Goal: Communication & Community: Share content

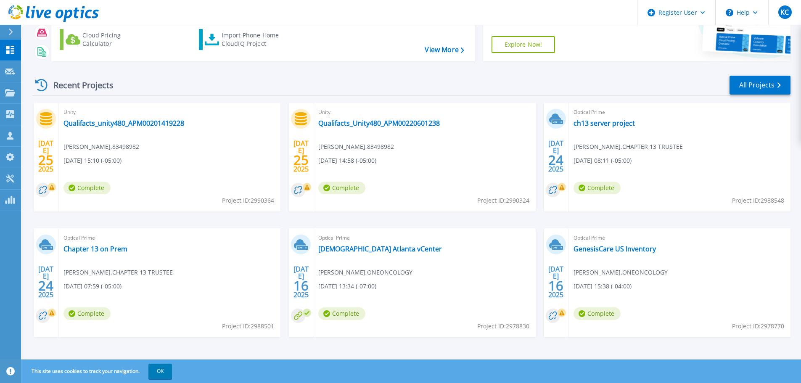
scroll to position [83, 0]
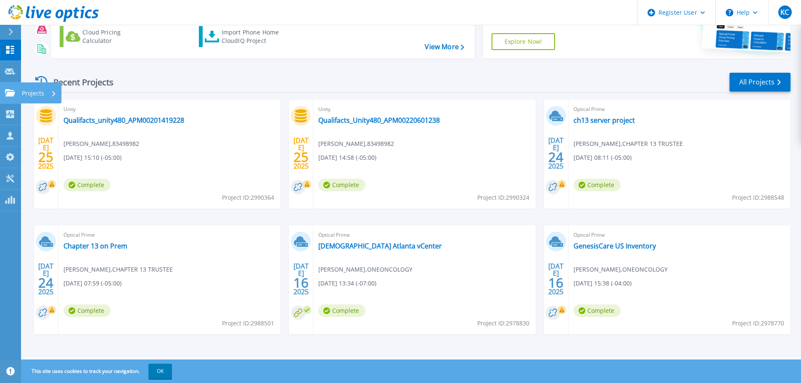
click at [17, 95] on link "Projects Projects" at bounding box center [10, 92] width 21 height 21
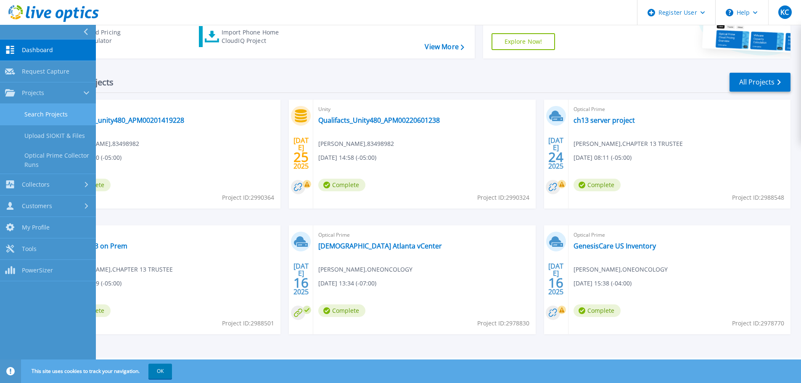
click at [55, 116] on link "Search Projects" at bounding box center [48, 114] width 96 height 21
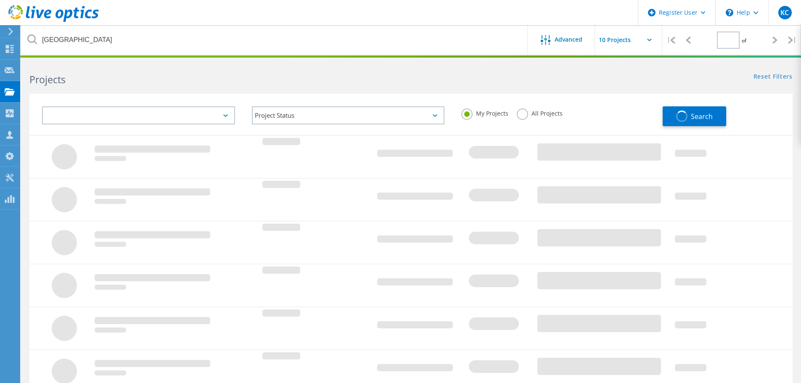
type input "1"
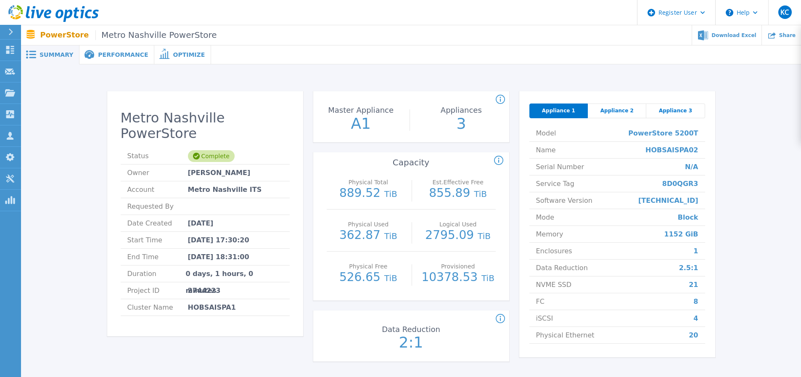
click at [271, 87] on div "Metro Nashville PowerStore Status Complete Owner Kerrigan Clark Account Metro N…" at bounding box center [411, 228] width 754 height 300
click at [794, 35] on span "Share" at bounding box center [787, 34] width 16 height 5
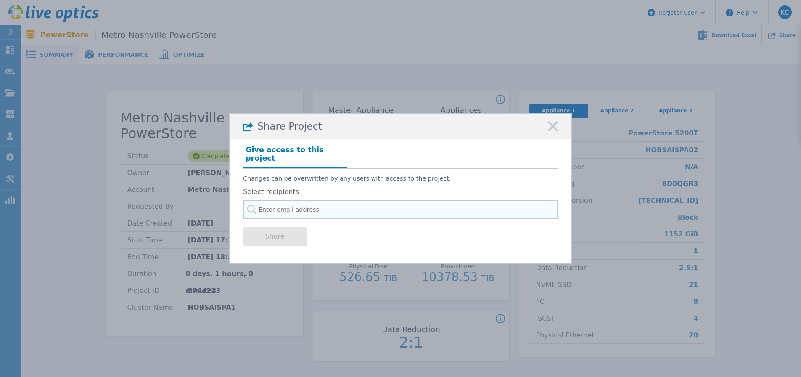
click at [362, 209] on input "text" at bounding box center [400, 209] width 315 height 19
click at [555, 131] on icon at bounding box center [553, 126] width 10 height 10
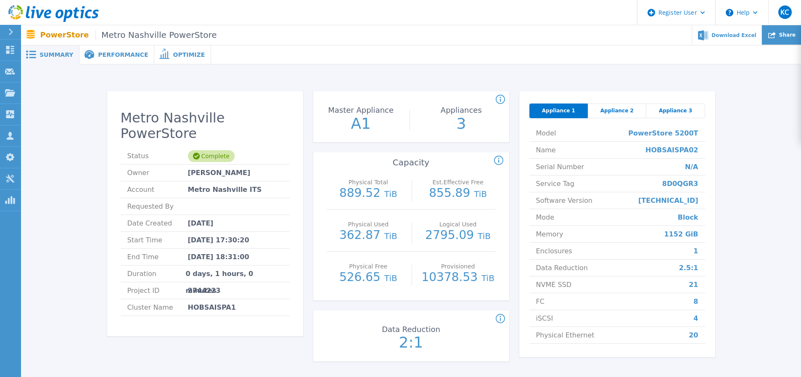
click at [785, 39] on div "Share" at bounding box center [781, 35] width 39 height 20
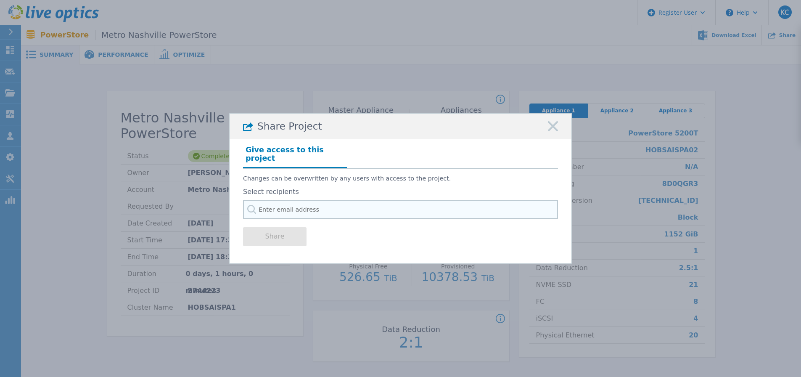
click at [303, 201] on input "text" at bounding box center [400, 209] width 315 height 19
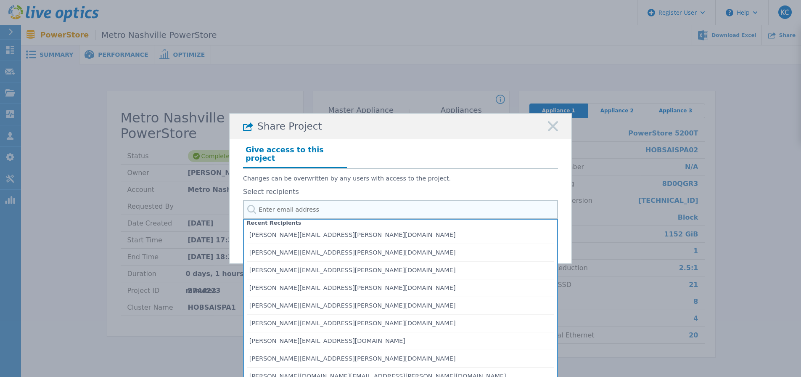
paste input "Nathaniel.Fagundo@dell.com"
type input "Nathaniel.Fagundo@dell.com"
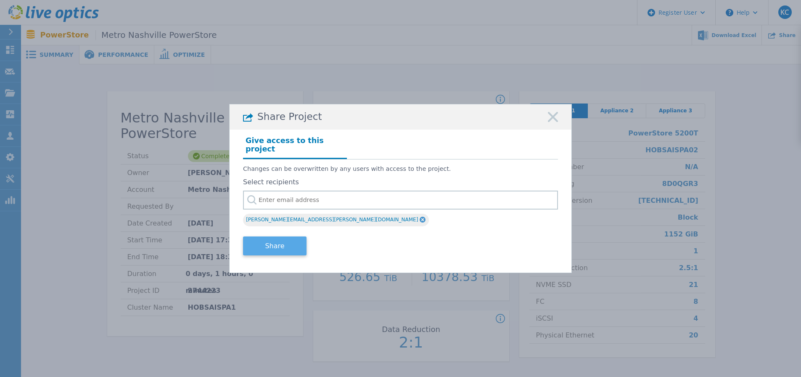
click at [292, 239] on button "Share" at bounding box center [274, 245] width 63 height 19
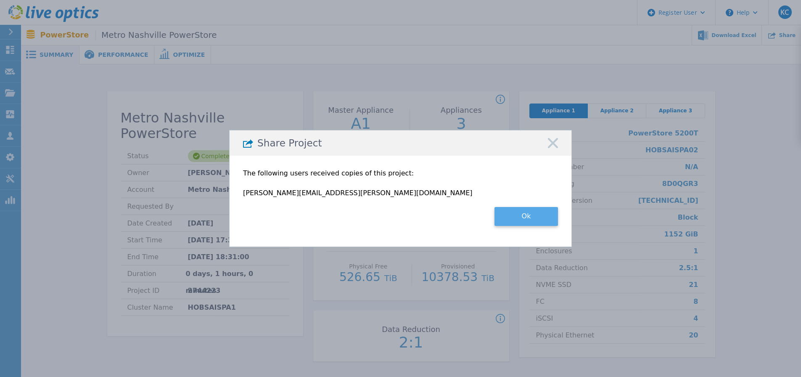
click at [543, 215] on button "Ok" at bounding box center [525, 216] width 63 height 19
